Goal: Task Accomplishment & Management: Complete application form

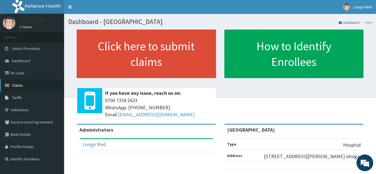
click at [11, 85] on link "Claims" at bounding box center [32, 85] width 64 height 12
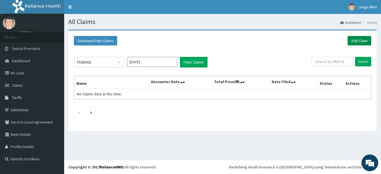
click at [352, 41] on link "Add Claim" at bounding box center [359, 40] width 24 height 9
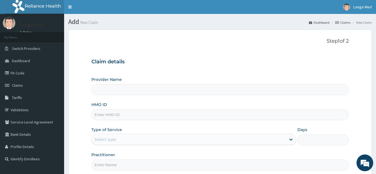
type input "Longe Medical Centre"
click at [112, 114] on input "HMO ID" at bounding box center [220, 114] width 258 height 11
type input "LTG/10020/A"
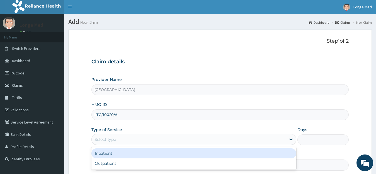
click at [118, 138] on div "Select type" at bounding box center [189, 139] width 195 height 9
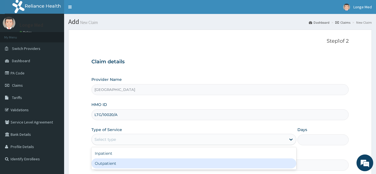
click at [115, 163] on div "Outpatient" at bounding box center [193, 163] width 205 height 10
type input "1"
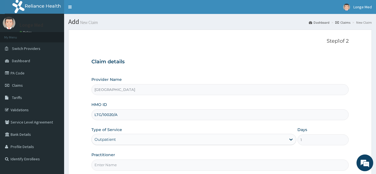
click at [99, 164] on input "Practitioner" at bounding box center [220, 164] width 258 height 11
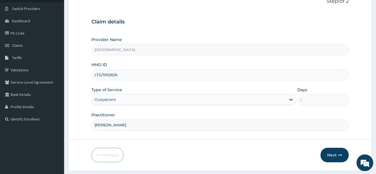
scroll to position [55, 0]
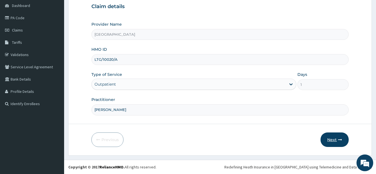
type input "DR ALFRED"
click at [334, 137] on button "Next" at bounding box center [335, 139] width 28 height 14
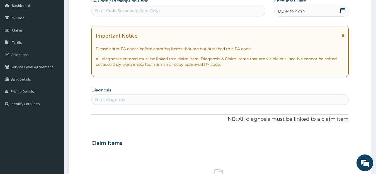
click at [342, 9] on icon at bounding box center [342, 11] width 5 height 6
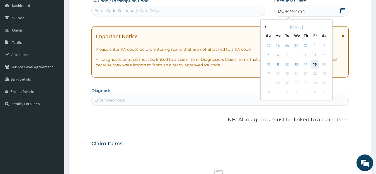
click at [313, 67] on div "15" at bounding box center [315, 64] width 8 height 8
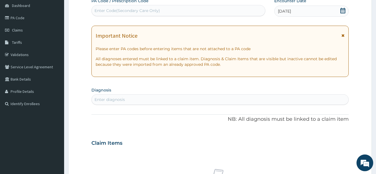
click at [130, 10] on div "Enter Code(Secondary Care Only)" at bounding box center [126, 11] width 65 height 6
type input "PA/EDF582"
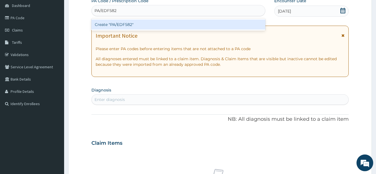
click at [148, 25] on div "Create "PA/EDF582"" at bounding box center [178, 25] width 174 height 10
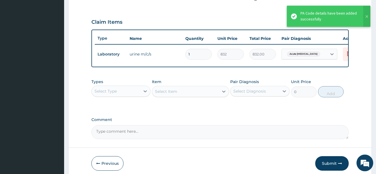
scroll to position [183, 0]
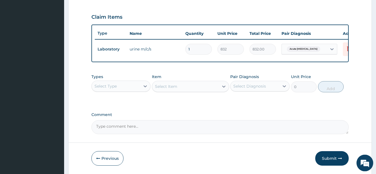
click at [134, 91] on div "Select Type" at bounding box center [116, 86] width 49 height 9
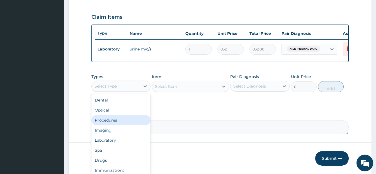
click at [134, 124] on div "Procedures" at bounding box center [120, 120] width 59 height 10
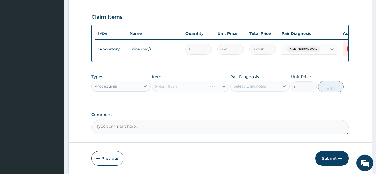
click at [177, 91] on div "Select Item" at bounding box center [190, 86] width 77 height 11
click at [177, 89] on div "Select Item" at bounding box center [166, 87] width 22 height 6
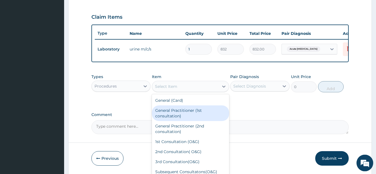
click at [196, 117] on div "General Practitioner (1st consultation)" at bounding box center [190, 113] width 77 height 16
type input "1500"
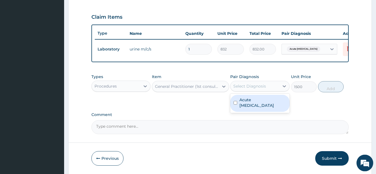
click at [254, 89] on div "Select Diagnosis" at bounding box center [249, 86] width 33 height 6
click at [255, 108] on label "Acute urinary tract infection" at bounding box center [262, 102] width 47 height 11
checkbox input "true"
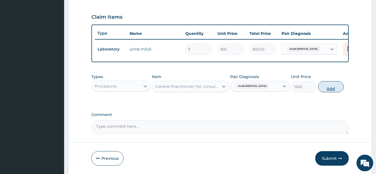
click at [323, 90] on button "Add" at bounding box center [331, 86] width 26 height 11
type input "0"
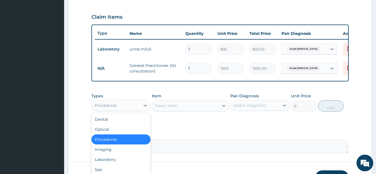
click at [133, 110] on div "Procedures" at bounding box center [116, 105] width 49 height 9
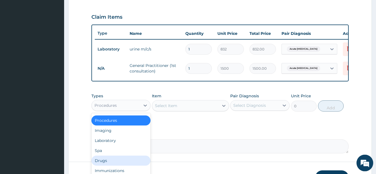
click at [123, 165] on div "Drugs" at bounding box center [120, 161] width 59 height 10
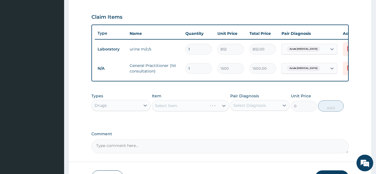
click at [172, 110] on div "Select Item" at bounding box center [190, 105] width 77 height 11
click at [182, 110] on div "Select Item" at bounding box center [185, 105] width 67 height 9
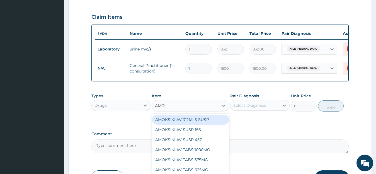
type input "AMOX"
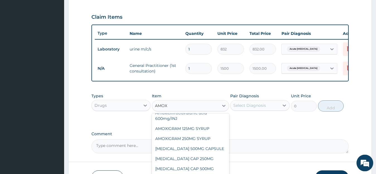
scroll to position [60, 0]
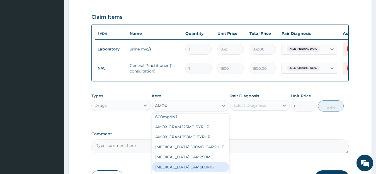
click at [197, 171] on div "AMOXIL CAP 500MG" at bounding box center [190, 167] width 77 height 10
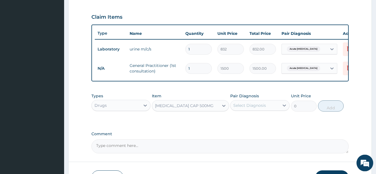
type input "81.9"
click at [268, 110] on div "Select Diagnosis" at bounding box center [254, 105] width 49 height 9
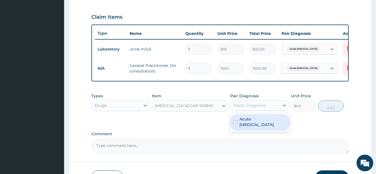
click at [267, 122] on label "Acute urinary tract infection" at bounding box center [262, 121] width 47 height 11
checkbox input "true"
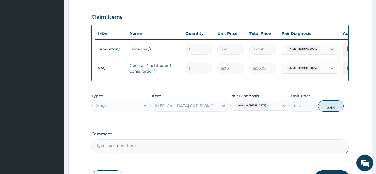
click at [333, 110] on button "Add" at bounding box center [331, 105] width 26 height 11
type input "0"
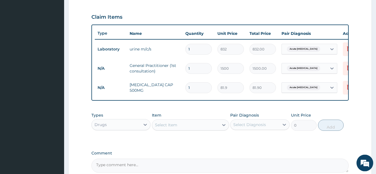
type input "15"
type input "1228.50"
type input "15"
click at [173, 128] on div "Select Item" at bounding box center [166, 125] width 22 height 6
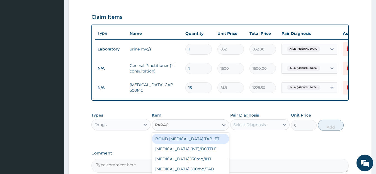
type input "PARACE"
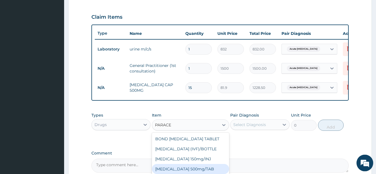
click at [216, 172] on div "PARACETAMOL 500mg/TAB" at bounding box center [190, 169] width 77 height 10
type input "6.83"
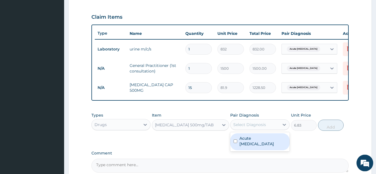
click at [253, 127] on div "Select Diagnosis" at bounding box center [249, 125] width 33 height 6
click at [258, 150] on div "Acute urinary tract infection" at bounding box center [259, 141] width 59 height 17
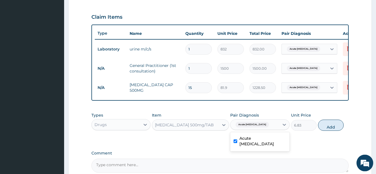
checkbox input "true"
click at [332, 130] on button "Add" at bounding box center [331, 125] width 26 height 11
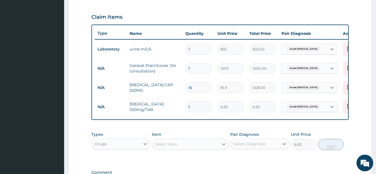
type input "0"
type input "0.00"
type input "2"
type input "13.66"
type input "20"
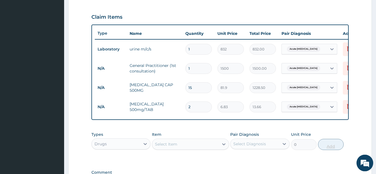
type input "136.60"
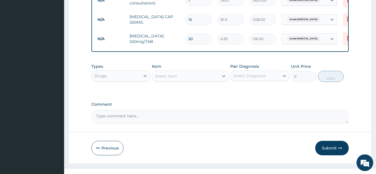
scroll to position [257, 0]
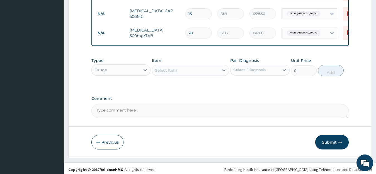
type input "20"
click at [329, 148] on button "Submit" at bounding box center [331, 142] width 33 height 14
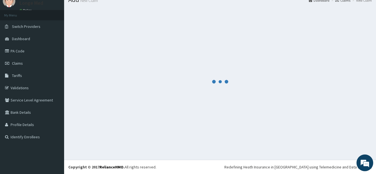
scroll to position [22, 0]
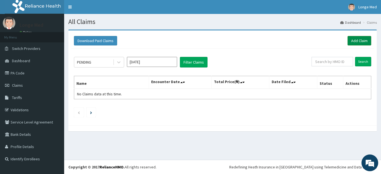
click at [365, 41] on link "Add Claim" at bounding box center [359, 40] width 24 height 9
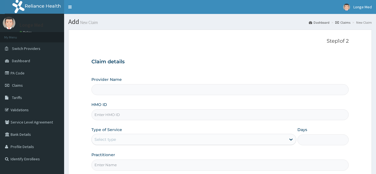
click at [107, 116] on input "HMO ID" at bounding box center [220, 114] width 258 height 11
type input "Longe Medical Centre"
type input "IHI/10039/B"
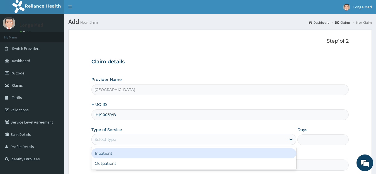
click at [108, 140] on div "Select type" at bounding box center [104, 140] width 21 height 6
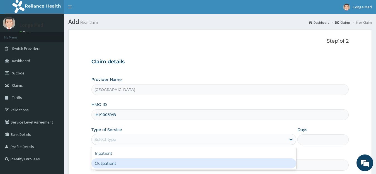
click at [102, 165] on div "Outpatient" at bounding box center [193, 163] width 205 height 10
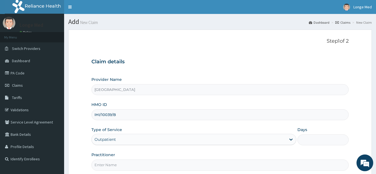
type input "1"
click at [108, 166] on input "Practitioner" at bounding box center [220, 164] width 258 height 11
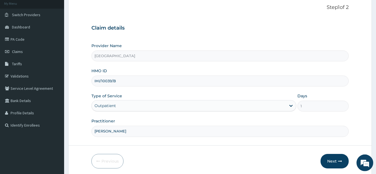
scroll to position [55, 0]
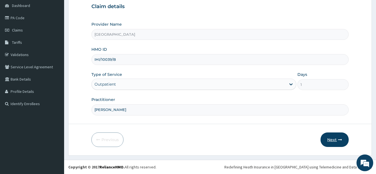
type input "DR ALFRED"
click at [327, 137] on button "Next" at bounding box center [335, 139] width 28 height 14
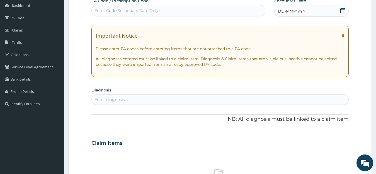
click at [135, 11] on div "Enter Code(Secondary Care Only)" at bounding box center [126, 11] width 65 height 6
type input "PA/711E81"
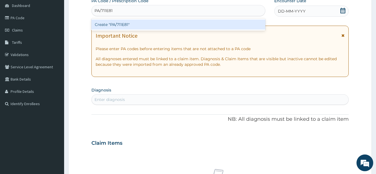
click at [136, 26] on div "Create "PA/711E81"" at bounding box center [178, 25] width 174 height 10
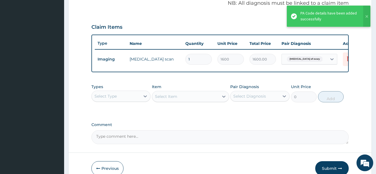
scroll to position [175, 0]
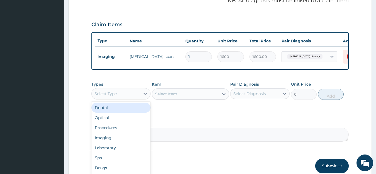
click at [125, 97] on div "Select Type" at bounding box center [116, 93] width 49 height 9
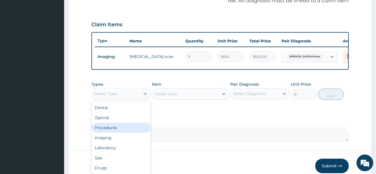
click at [127, 133] on div "Procedures" at bounding box center [120, 128] width 59 height 10
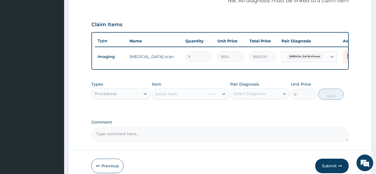
click at [203, 97] on div "Select Item" at bounding box center [190, 93] width 77 height 11
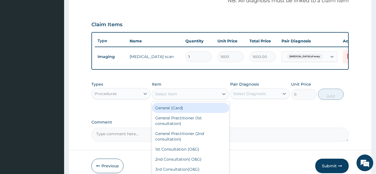
click at [203, 97] on div "Select Item" at bounding box center [185, 93] width 67 height 9
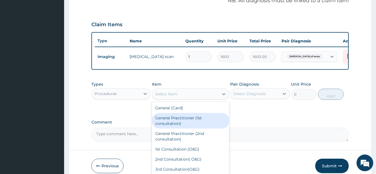
click at [202, 120] on div "General Practitioner (1st consultation)" at bounding box center [190, 121] width 77 height 16
type input "1500"
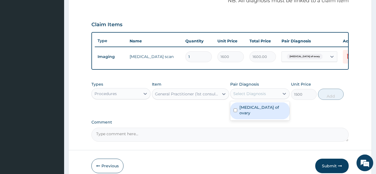
click at [255, 96] on div "Select Diagnosis" at bounding box center [249, 94] width 33 height 6
click at [238, 115] on div "Cyst of ovary" at bounding box center [259, 110] width 59 height 17
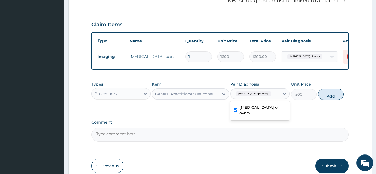
checkbox input "true"
click at [331, 98] on button "Add" at bounding box center [331, 94] width 26 height 11
type input "0"
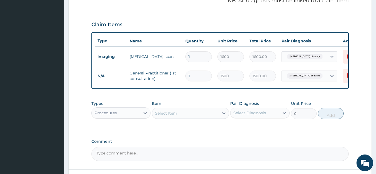
click at [130, 117] on div "Procedures" at bounding box center [116, 112] width 49 height 9
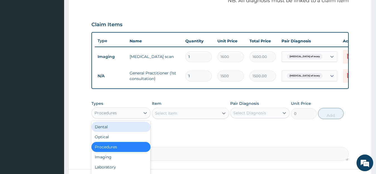
scroll to position [9, 0]
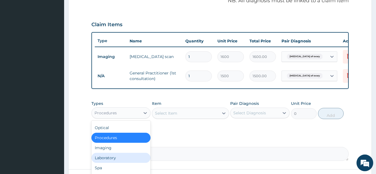
click at [120, 162] on div "Laboratory" at bounding box center [120, 158] width 59 height 10
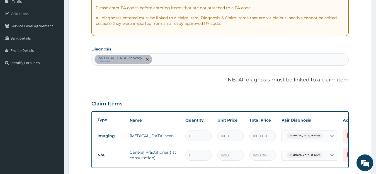
scroll to position [96, 0]
click at [180, 66] on div "PA Code / Prescription Code PA/711E81 Encounter Date 14-08-2025 Important Notic…" at bounding box center [220, 99] width 258 height 283
click at [176, 60] on div "Cyst of ovary confirmed" at bounding box center [220, 60] width 257 height 12
type input "PLASMOD"
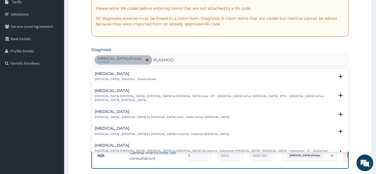
click at [142, 74] on div "Malaria Malaria , Paludism , Plasmodiosis" at bounding box center [220, 77] width 251 height 10
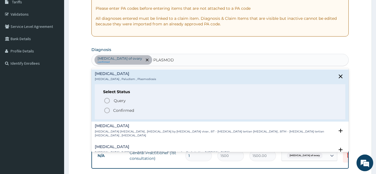
click at [128, 110] on p "Confirmed" at bounding box center [123, 111] width 21 height 6
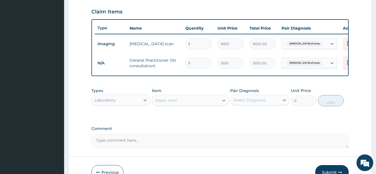
scroll to position [190, 0]
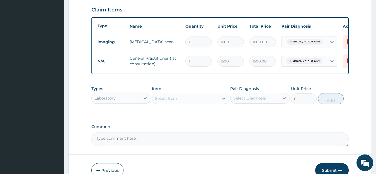
drag, startPoint x: 179, startPoint y: 99, endPoint x: 181, endPoint y: 103, distance: 4.8
click at [181, 103] on div "Select Item" at bounding box center [185, 98] width 67 height 9
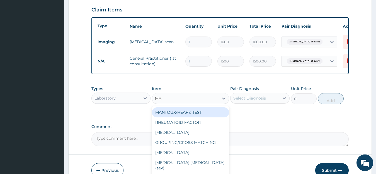
type input "MAL"
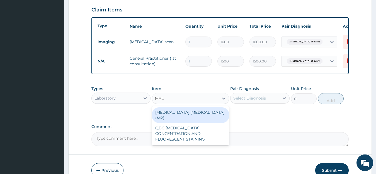
click at [182, 118] on div "MALARIA PARASITE (MP)" at bounding box center [190, 115] width 77 height 16
type input "728"
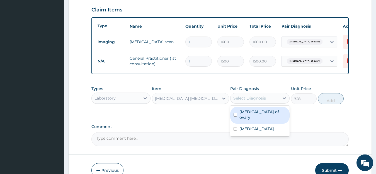
click at [258, 103] on div "Select Diagnosis" at bounding box center [254, 98] width 49 height 9
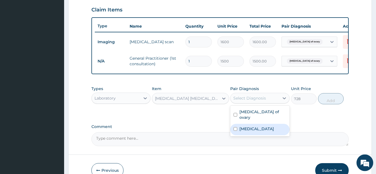
click at [249, 127] on label "Malaria" at bounding box center [256, 129] width 35 height 6
checkbox input "true"
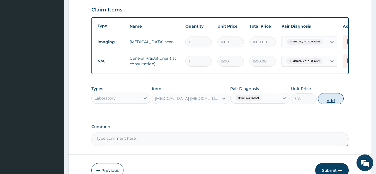
click at [327, 104] on button "Add" at bounding box center [331, 98] width 26 height 11
type input "0"
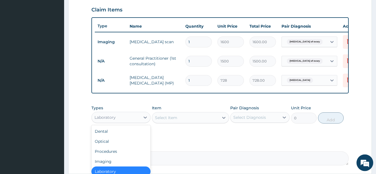
click at [118, 122] on div "Laboratory" at bounding box center [116, 117] width 49 height 9
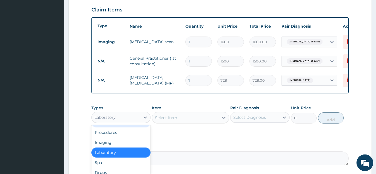
scroll to position [245, 0]
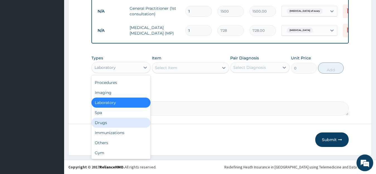
click at [123, 122] on div "Drugs" at bounding box center [120, 123] width 59 height 10
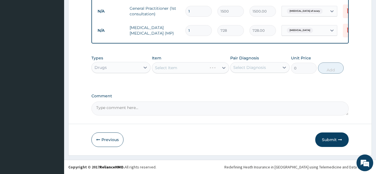
click at [191, 66] on div "Select Item" at bounding box center [190, 67] width 77 height 11
click at [191, 66] on div "Select Item" at bounding box center [185, 67] width 67 height 9
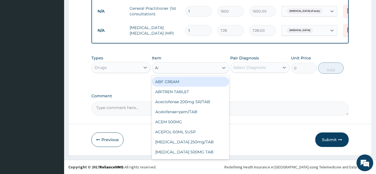
type input "ART"
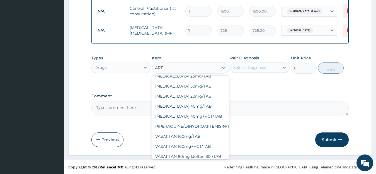
scroll to position [437, 0]
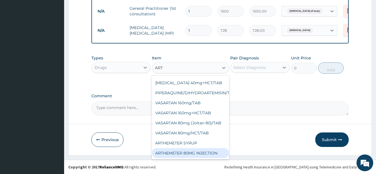
click at [199, 148] on div "ARTHEMETER 80MG INJECTION" at bounding box center [190, 153] width 77 height 10
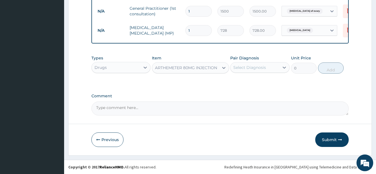
type input "1000"
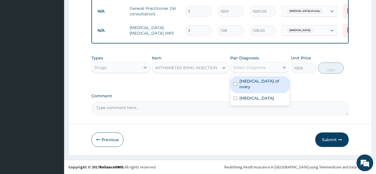
click at [266, 65] on div "Select Diagnosis" at bounding box center [254, 67] width 49 height 9
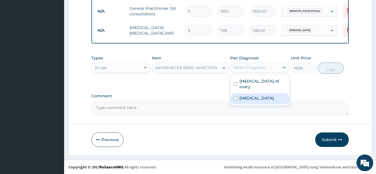
click at [262, 93] on div "Malaria" at bounding box center [259, 98] width 59 height 11
checkbox input "true"
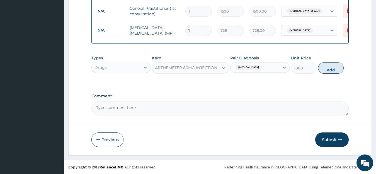
click at [321, 67] on button "Add" at bounding box center [331, 67] width 26 height 11
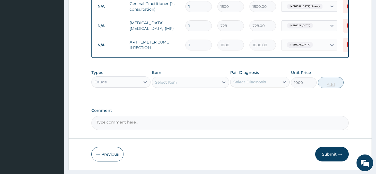
type input "0"
type input "0.00"
type input "6"
type input "6000.00"
type input "6"
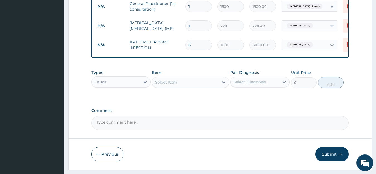
click at [183, 86] on div "Select Item" at bounding box center [185, 82] width 67 height 9
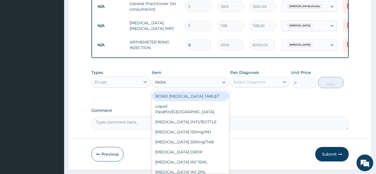
type input "PARAC"
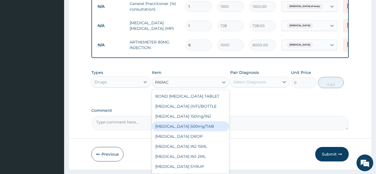
click at [198, 130] on div "PARACETAMOL 500mg/TAB" at bounding box center [190, 126] width 77 height 10
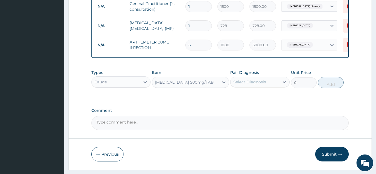
type input "6.83"
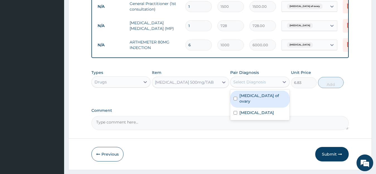
click at [261, 84] on div "Select Diagnosis" at bounding box center [249, 82] width 33 height 6
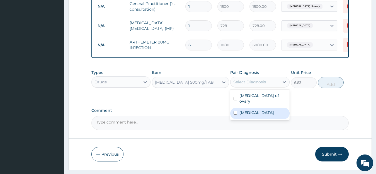
click at [262, 112] on div "Malaria" at bounding box center [259, 113] width 59 height 11
checkbox input "true"
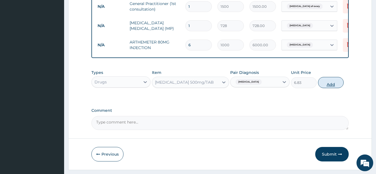
click at [325, 88] on button "Add" at bounding box center [331, 82] width 26 height 11
type input "0"
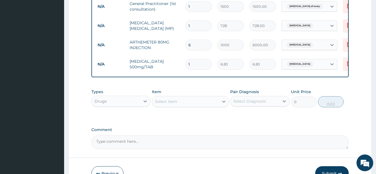
type input "0.00"
type input "0"
type input "2"
type input "13.66"
type input "20"
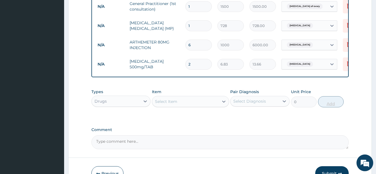
type input "136.60"
type input "20"
click at [329, 171] on button "Submit" at bounding box center [331, 173] width 33 height 14
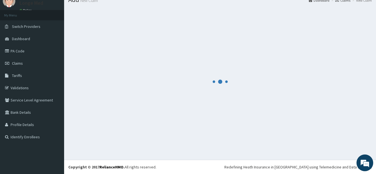
scroll to position [22, 0]
